Goal: Information Seeking & Learning: Learn about a topic

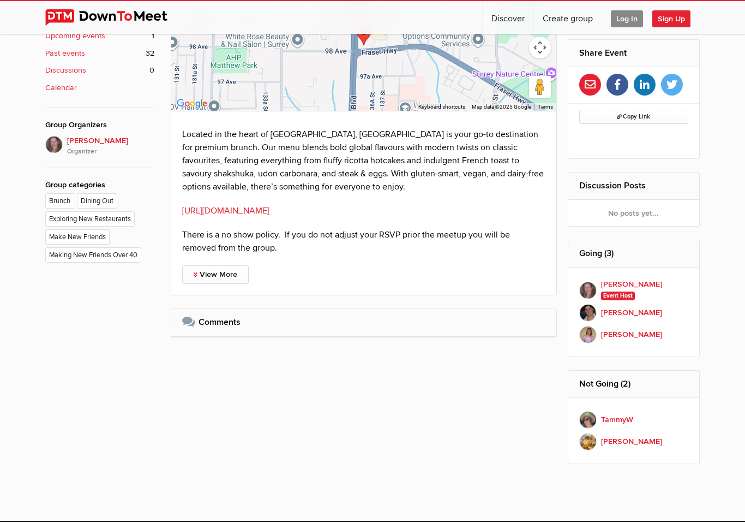
scroll to position [461, 0]
click at [673, 329] on link "[PERSON_NAME] Member" at bounding box center [635, 335] width 110 height 22
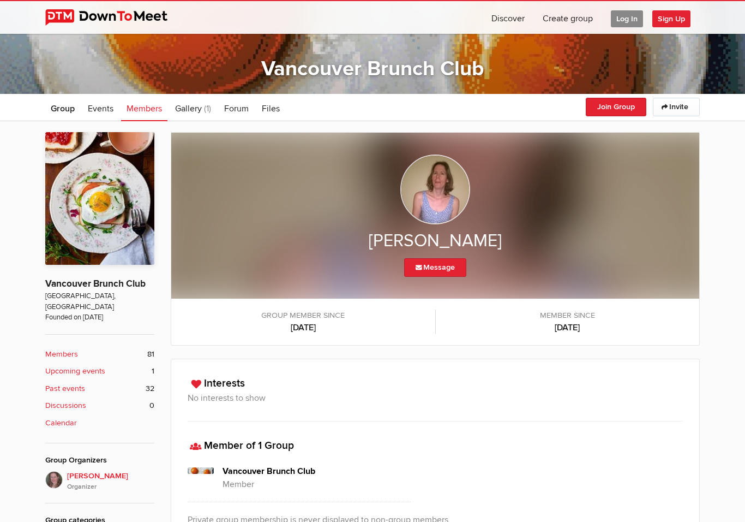
scroll to position [127, 0]
click at [435, 189] on img at bounding box center [436, 189] width 70 height 70
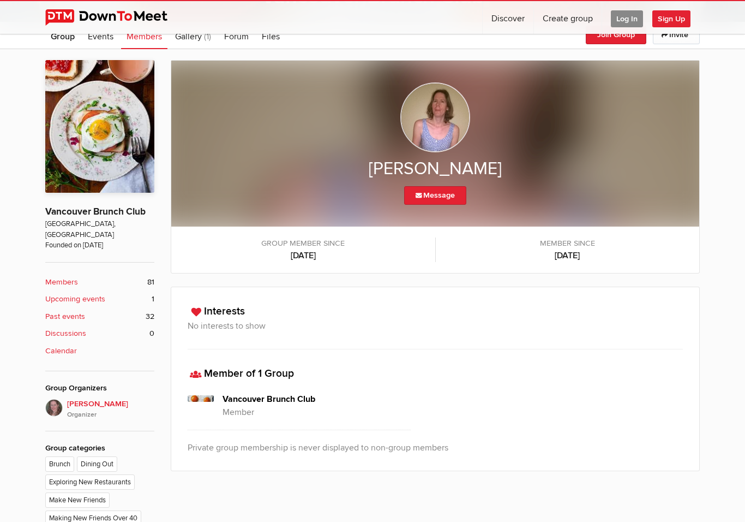
scroll to position [0, 0]
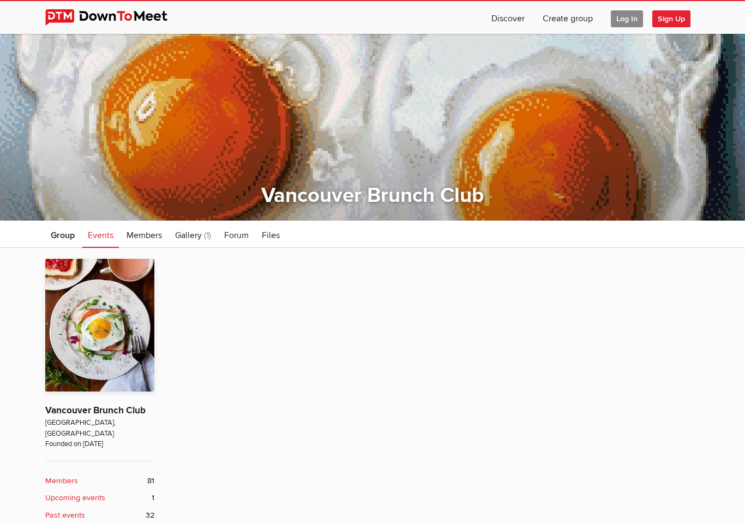
scroll to position [326, 0]
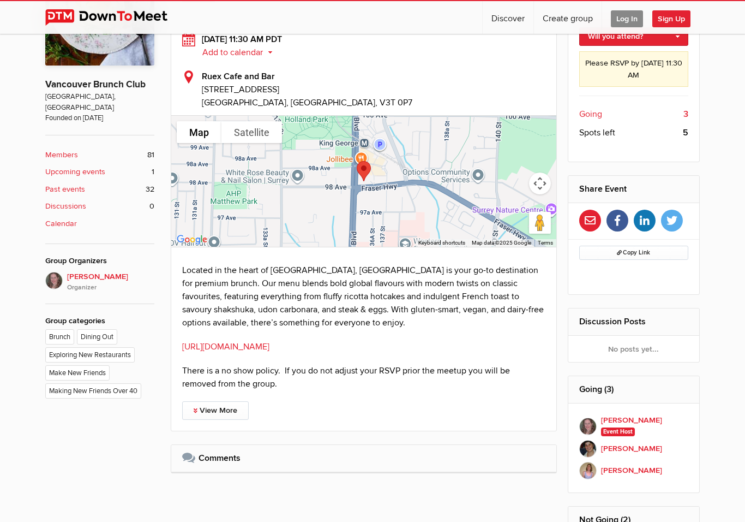
click at [600, 393] on h2 "Going (3)" at bounding box center [635, 389] width 110 height 26
click at [605, 389] on h2 "Going (3)" at bounding box center [635, 389] width 110 height 26
click at [469, 398] on div "[DATE] 11:30 AM PDT Add to calendar Outlook Apple / iCal Google Yahoo Add to ca…" at bounding box center [364, 223] width 386 height 415
click at [211, 413] on link "View More" at bounding box center [215, 410] width 67 height 19
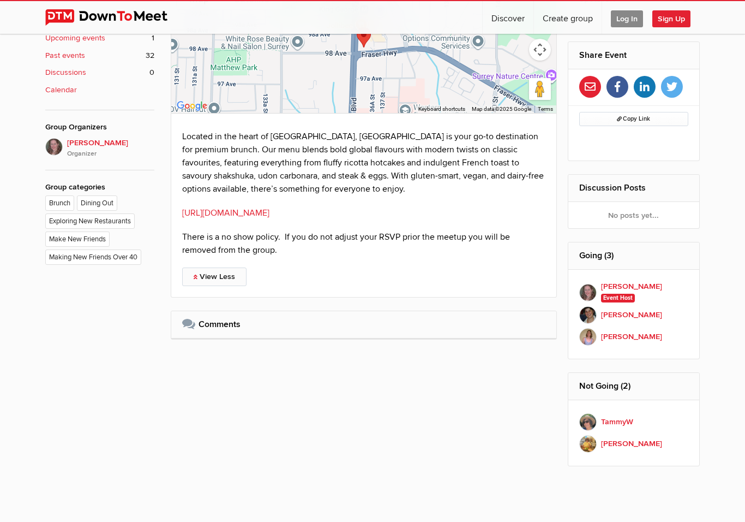
scroll to position [278, 0]
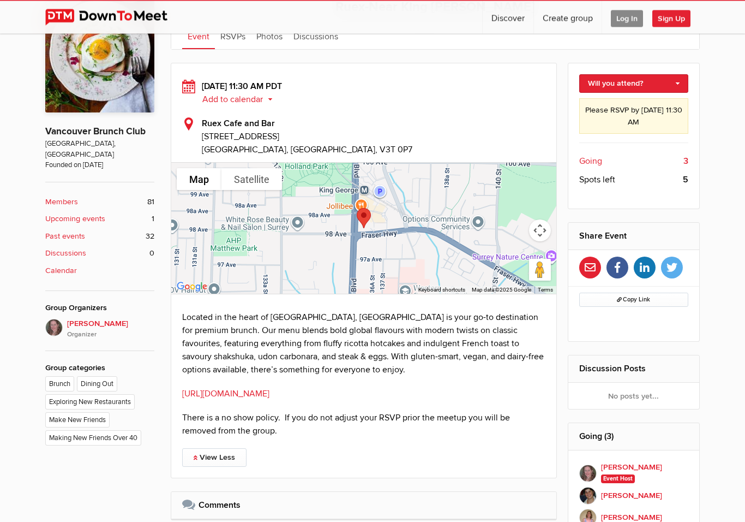
click at [242, 397] on link "[URL][DOMAIN_NAME]" at bounding box center [225, 394] width 87 height 11
